Goal: Information Seeking & Learning: Learn about a topic

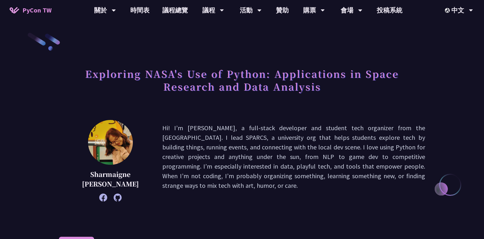
click at [139, 9] on link "時間表" at bounding box center [140, 10] width 32 height 20
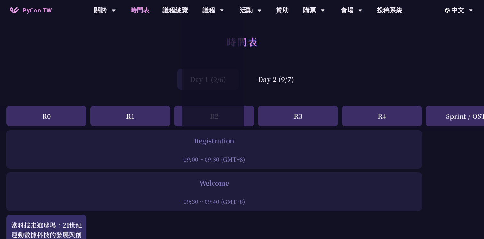
click at [112, 63] on div "時間表" at bounding box center [242, 49] width 484 height 34
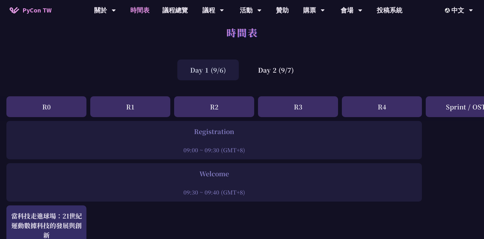
scroll to position [12, 0]
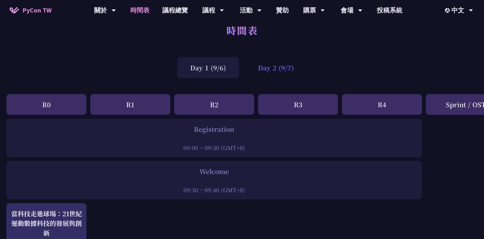
click at [268, 67] on div "Day 2 (9/7)" at bounding box center [275, 67] width 61 height 21
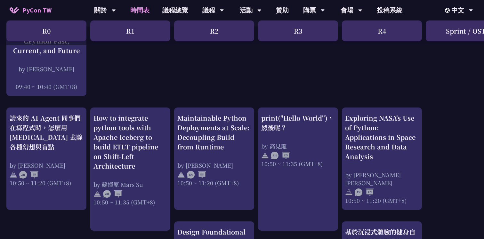
scroll to position [185, 0]
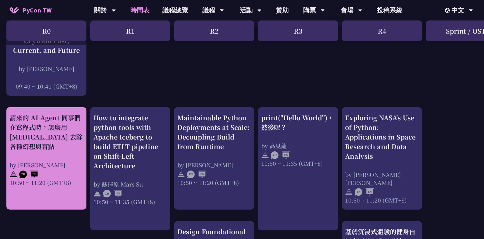
click at [35, 129] on div "請來的 AI Agent 同事們在寫程式時，怎麼用 [MEDICAL_DATA] 去除各種幻想與盲點" at bounding box center [47, 132] width 74 height 38
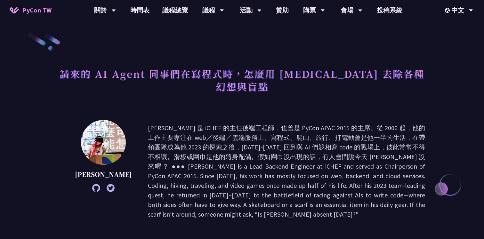
click at [127, 74] on h1 "請來的 AI Agent 同事們在寫程式時，怎麼用 [MEDICAL_DATA] 去除各種幻想與盲點" at bounding box center [242, 80] width 366 height 32
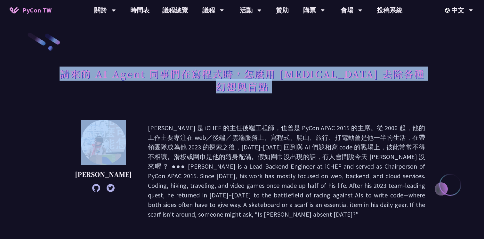
click at [127, 74] on h1 "請來的 AI Agent 同事們在寫程式時，怎麼用 [MEDICAL_DATA] 去除各種幻想與盲點" at bounding box center [242, 80] width 366 height 32
copy div "請來的 AI Agent 同事們在寫程式時，怎麼用 [MEDICAL_DATA] 去除各種幻想與盲點"
